Goal: Information Seeking & Learning: Learn about a topic

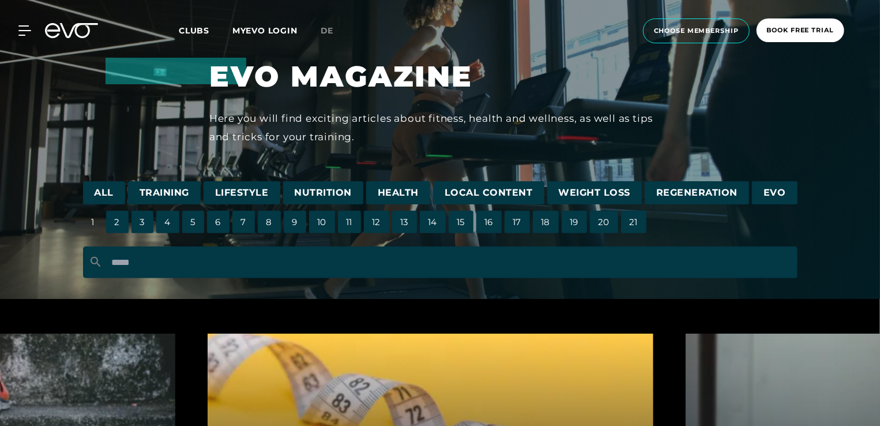
scroll to position [32, 0]
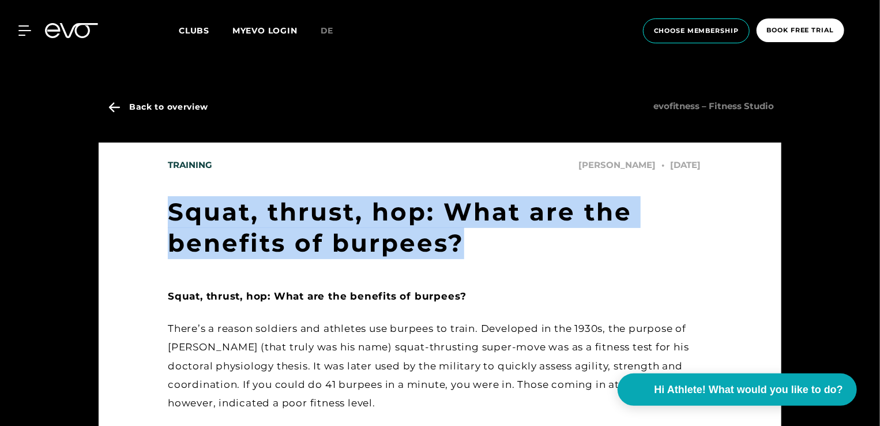
drag, startPoint x: 489, startPoint y: 250, endPoint x: 169, endPoint y: 199, distance: 323.6
click at [169, 199] on h1 "Squat, thrust, hop: What are the benefits of burpees?" at bounding box center [440, 227] width 545 height 63
copy h1 "Squat, thrust, hop: What are the benefits of burpees?"
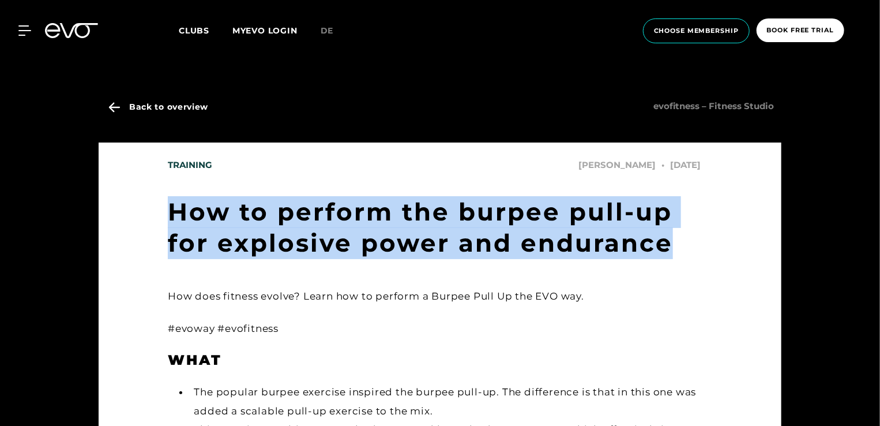
drag, startPoint x: 677, startPoint y: 252, endPoint x: 164, endPoint y: 204, distance: 515.7
copy h1 "How to perform the burpee pull-up for explosive power and endurance"
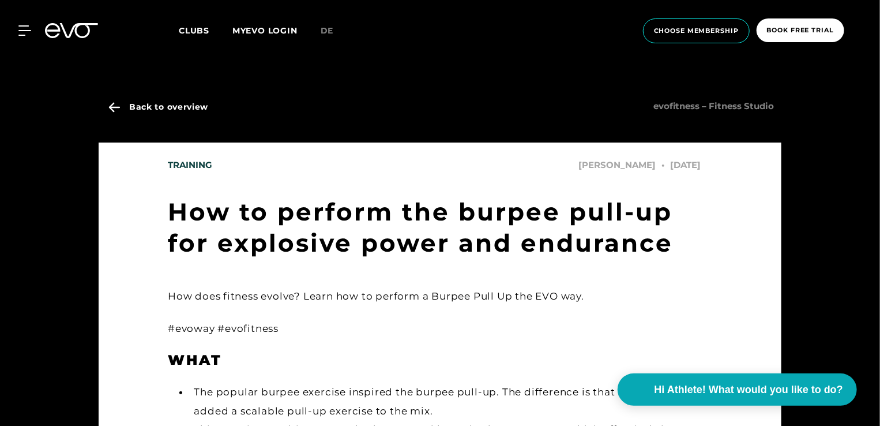
click at [555, 253] on h1 "How to perform the burpee pull-up for explosive power and endurance" at bounding box center [440, 227] width 545 height 63
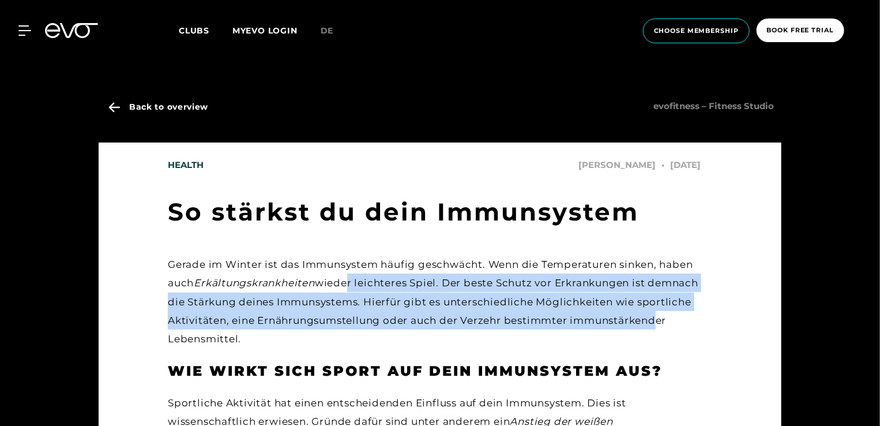
drag, startPoint x: 349, startPoint y: 290, endPoint x: 637, endPoint y: 314, distance: 288.9
click at [637, 314] on div "Gerade im Winter ist das Immunsystem häufig geschwächt. Wenn die Temperaturen s…" at bounding box center [440, 301] width 545 height 93
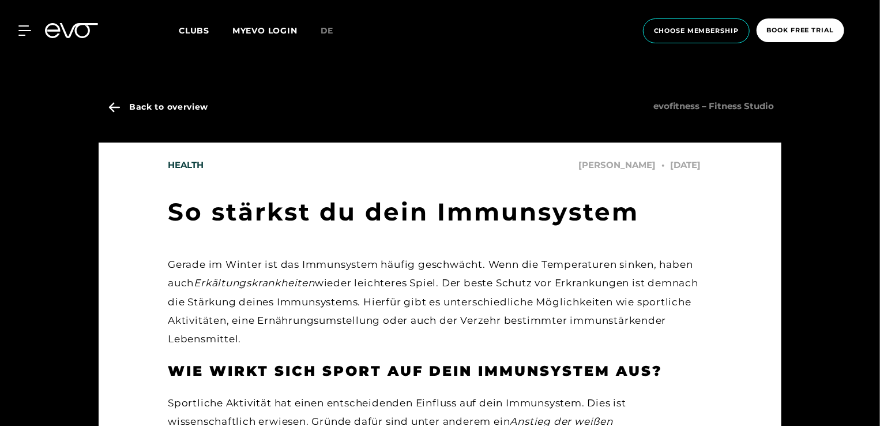
drag, startPoint x: 637, startPoint y: 314, endPoint x: 620, endPoint y: 241, distance: 75.1
click at [637, 218] on h1 "So stärkst du dein Immunsystem" at bounding box center [440, 212] width 545 height 32
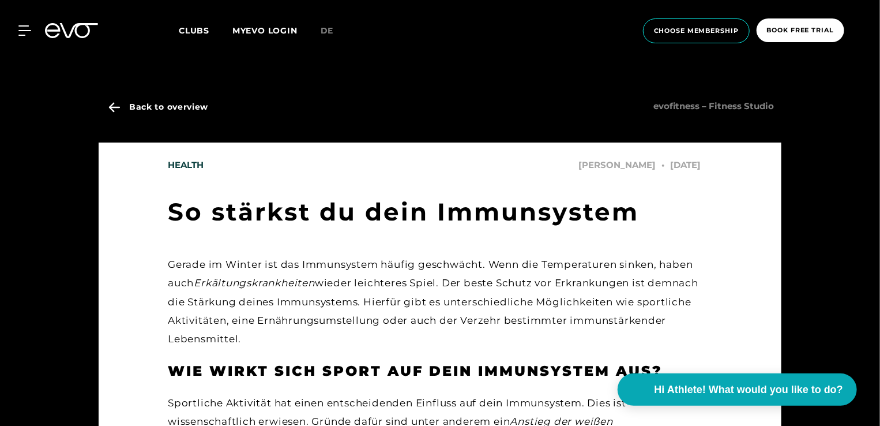
click at [455, 258] on div "Gerade im Winter ist das Immunsystem häufig geschwächt. Wenn die Temperaturen s…" at bounding box center [440, 301] width 545 height 93
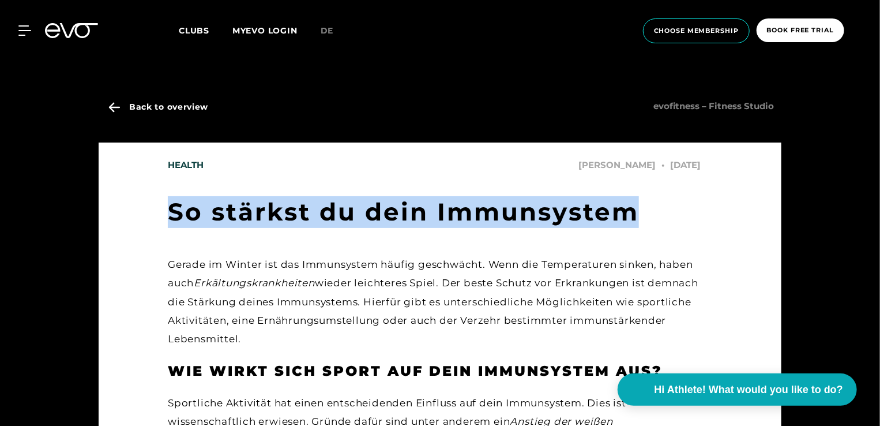
drag, startPoint x: 167, startPoint y: 201, endPoint x: 640, endPoint y: 201, distance: 473.0
copy h1 "So stärkst du dein Immunsystem"
